Goal: Navigation & Orientation: Find specific page/section

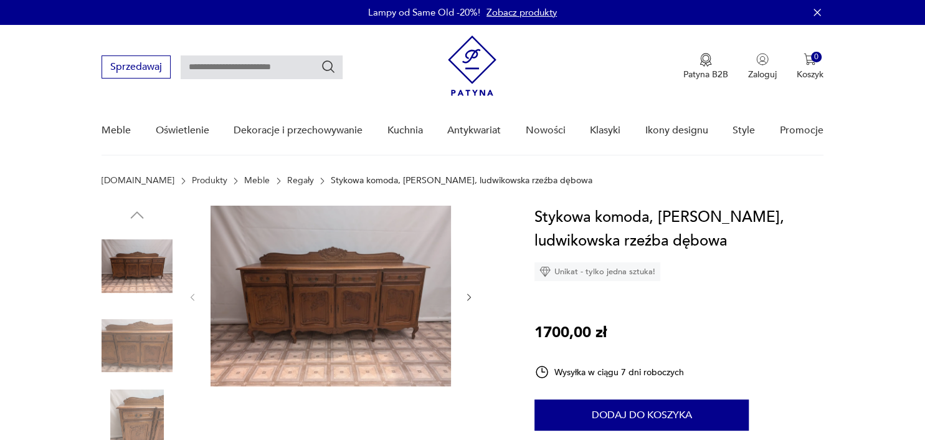
click at [367, 337] on img at bounding box center [330, 295] width 240 height 181
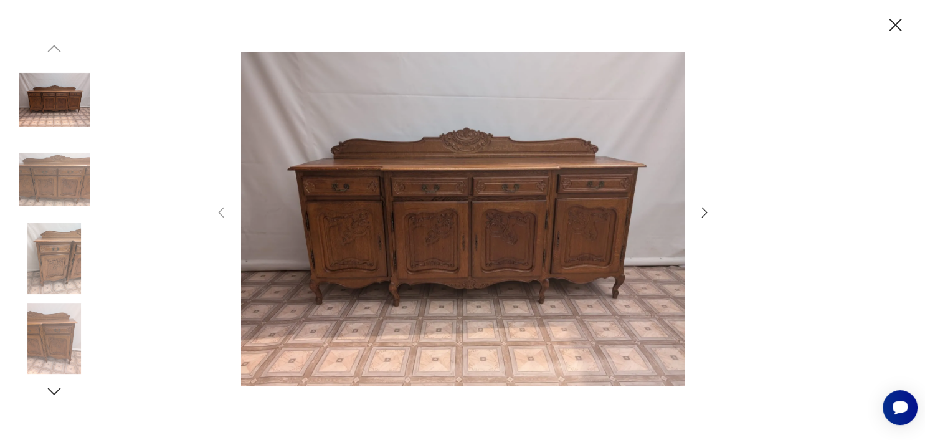
click at [709, 223] on div at bounding box center [463, 220] width 498 height 354
click at [705, 210] on icon "button" at bounding box center [704, 212] width 6 height 10
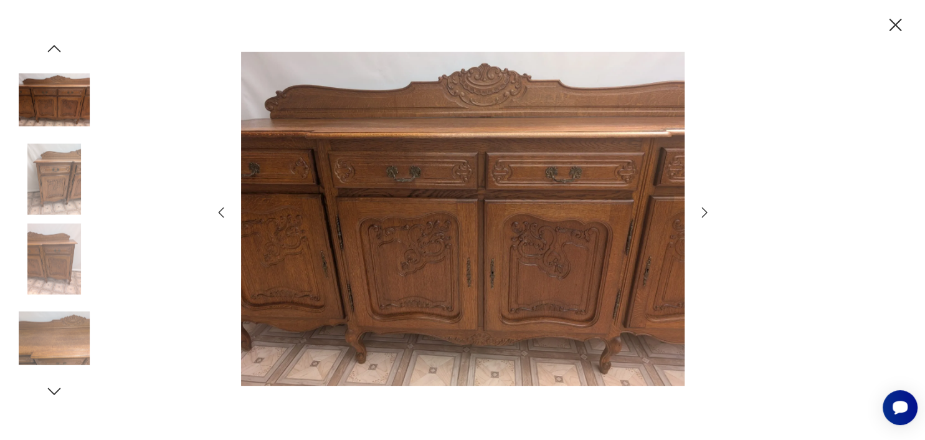
click at [705, 210] on icon "button" at bounding box center [704, 212] width 6 height 10
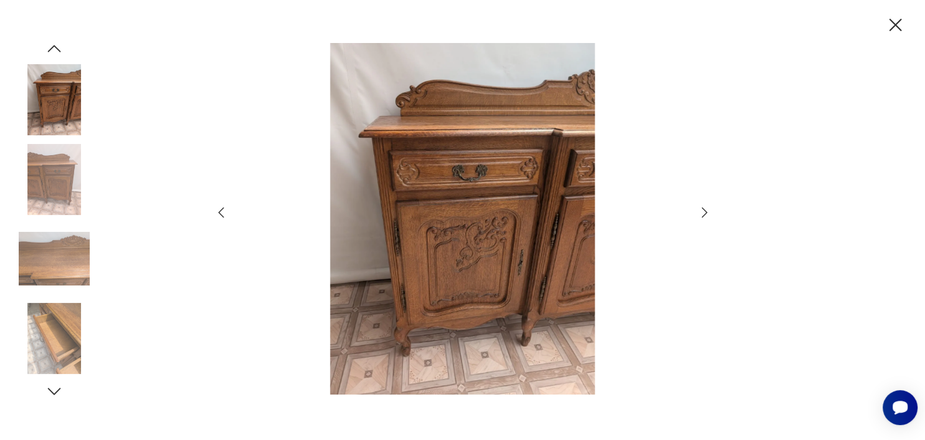
click at [705, 210] on icon "button" at bounding box center [704, 212] width 6 height 10
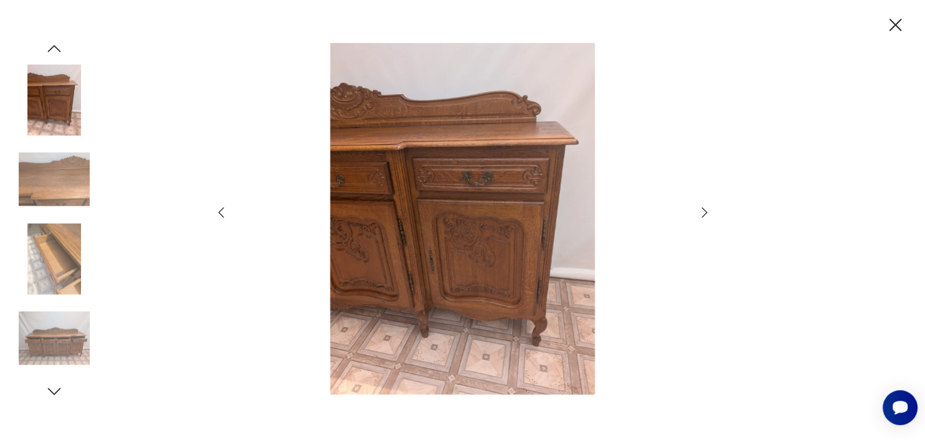
click at [705, 210] on icon "button" at bounding box center [704, 212] width 6 height 10
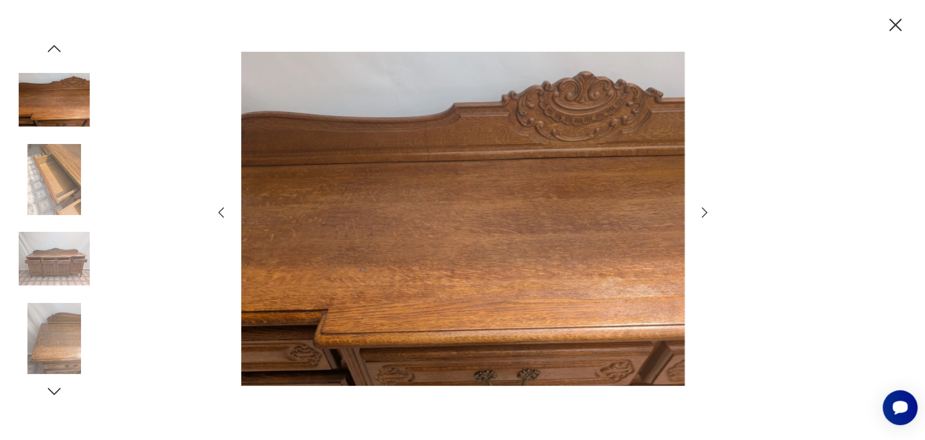
click at [898, 19] on icon "button" at bounding box center [895, 25] width 22 height 22
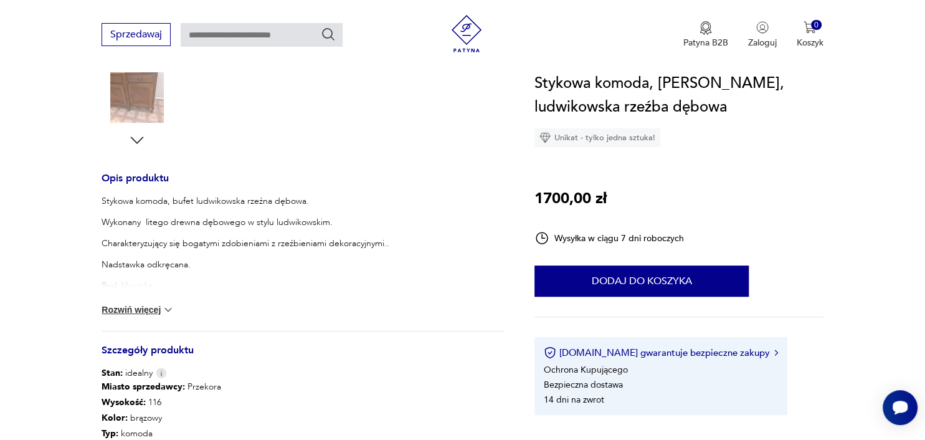
scroll to position [72, 0]
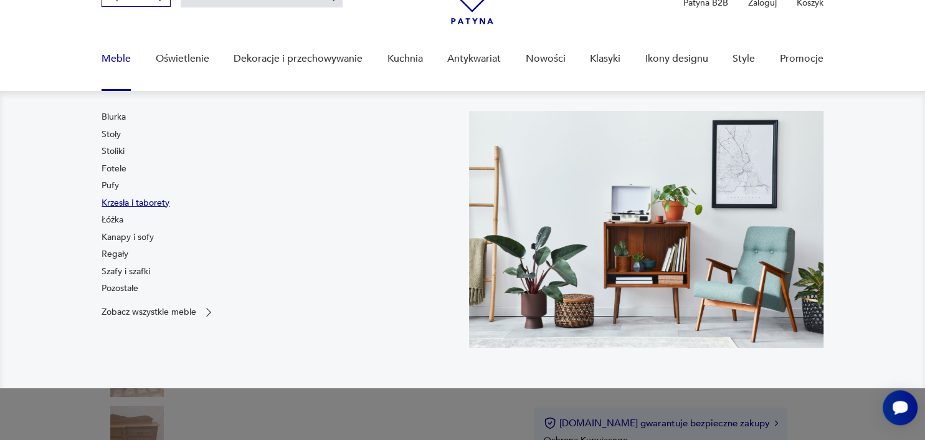
click at [121, 203] on link "Krzesła i taborety" at bounding box center [135, 203] width 68 height 12
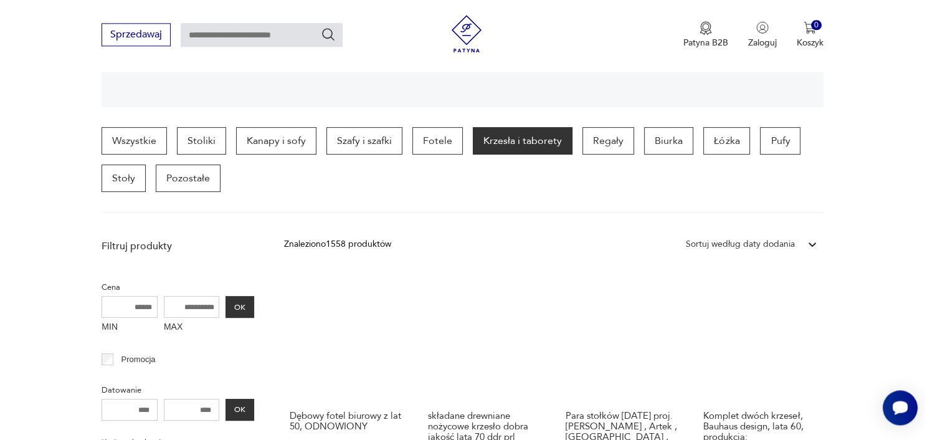
scroll to position [90, 0]
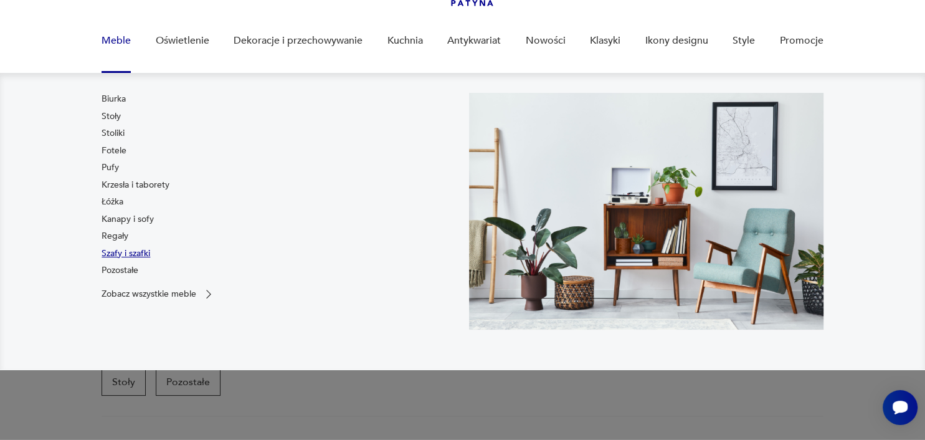
click at [126, 257] on link "Szafy i szafki" at bounding box center [125, 253] width 49 height 12
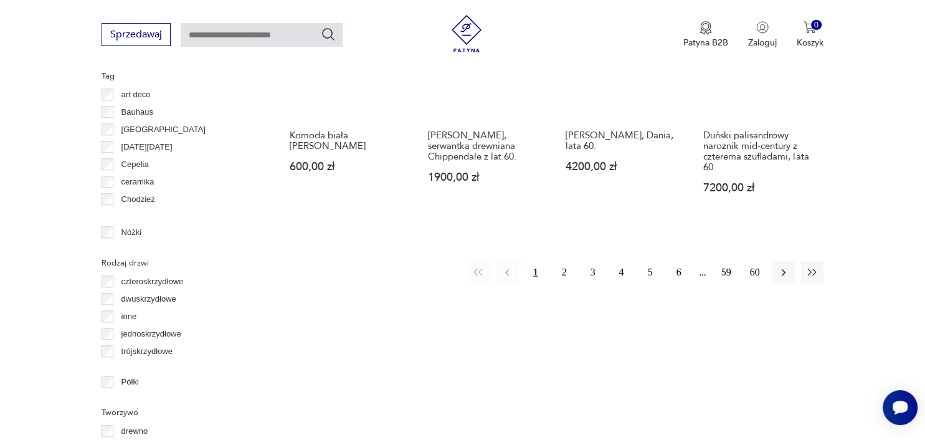
scroll to position [1367, 0]
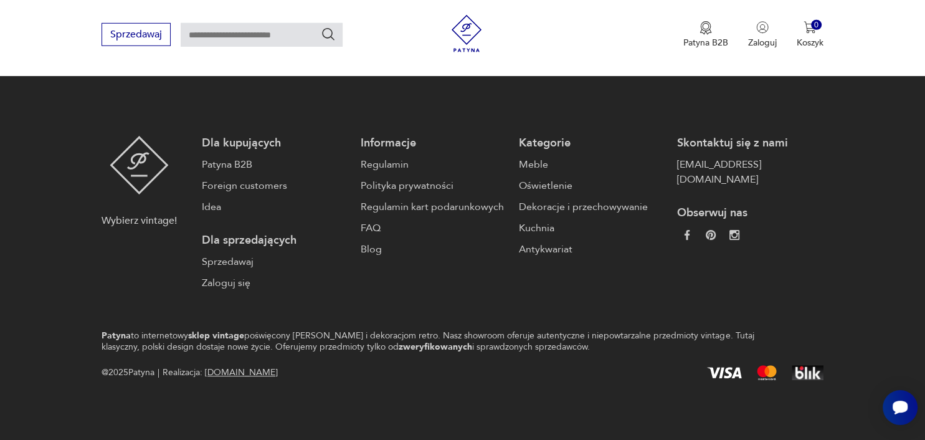
scroll to position [90, 0]
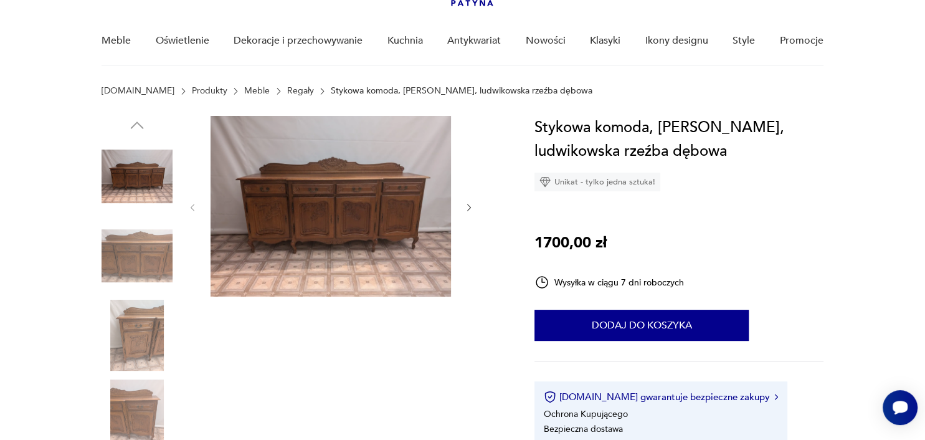
scroll to position [72, 0]
